Goal: Navigation & Orientation: Find specific page/section

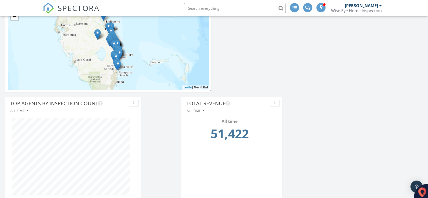
click at [275, 103] on icon "button" at bounding box center [274, 103] width 1 height 4
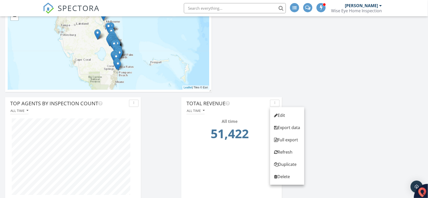
click at [247, 112] on div "All time" at bounding box center [232, 110] width 96 height 7
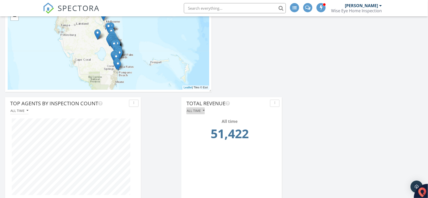
click at [193, 111] on div "All time" at bounding box center [196, 111] width 18 height 4
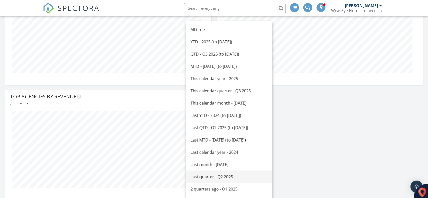
scroll to position [96, 0]
click at [218, 104] on div "This calendar month - September 2025" at bounding box center [230, 103] width 78 height 6
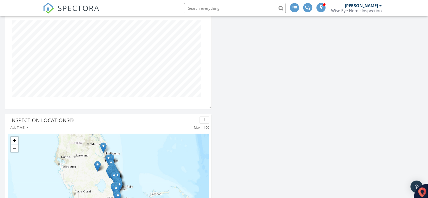
scroll to position [128, 0]
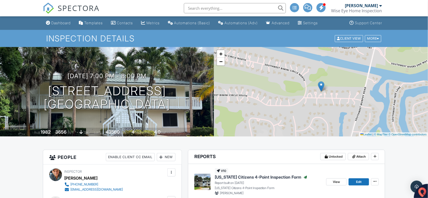
click at [62, 23] on div "Dashboard" at bounding box center [60, 23] width 19 height 4
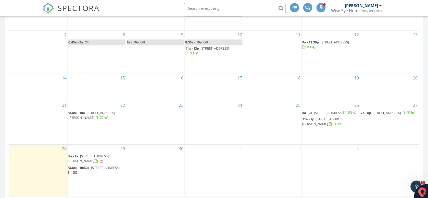
scroll to position [287, 0]
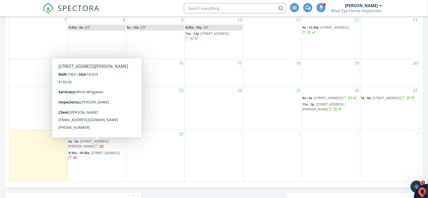
drag, startPoint x: 95, startPoint y: 143, endPoint x: 88, endPoint y: 145, distance: 7.4
click at [88, 145] on span "9677 Heather Cir W, Palm Beach Gardens 33410" at bounding box center [88, 143] width 40 height 9
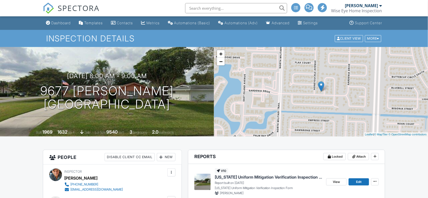
click at [58, 24] on div "Dashboard" at bounding box center [60, 23] width 19 height 4
